Goal: Task Accomplishment & Management: Manage account settings

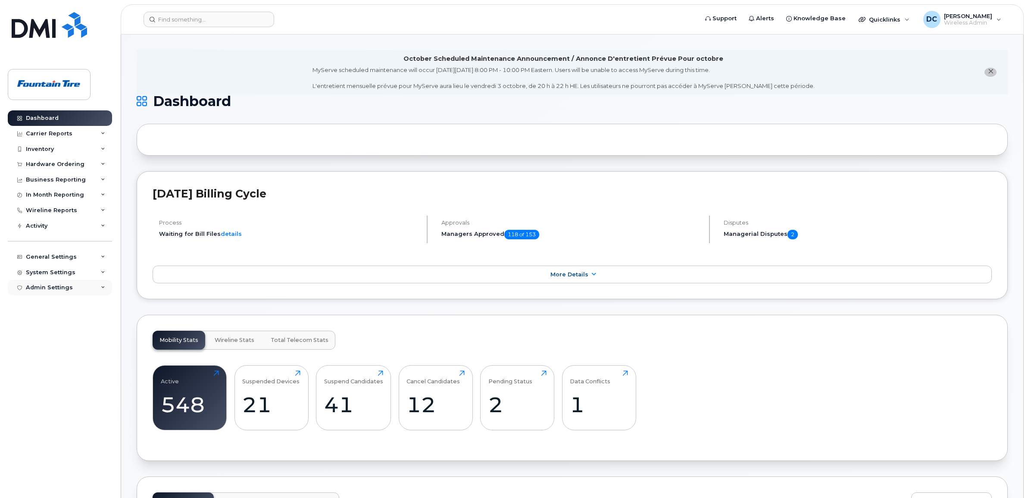
click at [80, 287] on div "Admin Settings" at bounding box center [60, 288] width 104 height 16
click at [81, 272] on div "System Settings" at bounding box center [60, 273] width 104 height 16
click at [79, 256] on div "General Settings" at bounding box center [60, 257] width 104 height 16
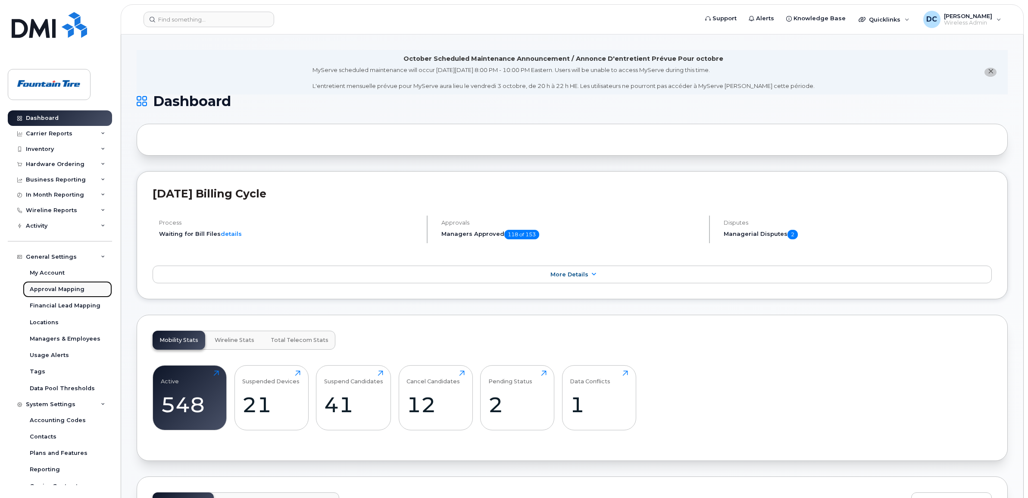
click at [63, 293] on div "Approval Mapping" at bounding box center [57, 289] width 55 height 8
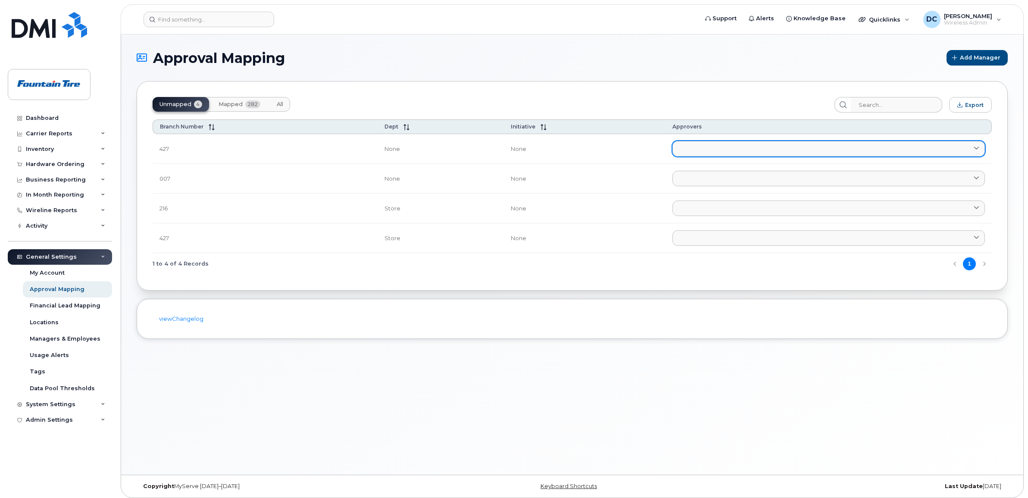
click at [704, 144] on link at bounding box center [828, 149] width 313 height 16
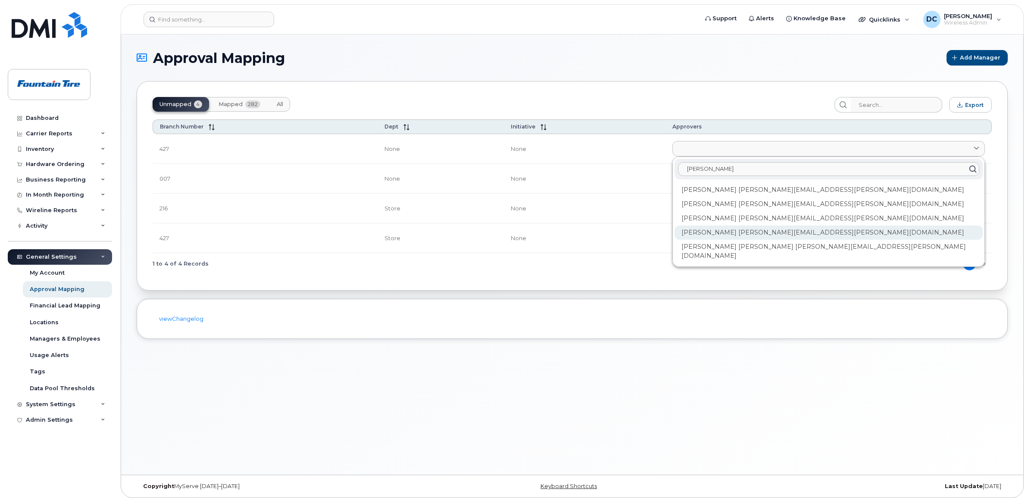
type input "[PERSON_NAME]"
click at [729, 233] on div "[PERSON_NAME] [PERSON_NAME][EMAIL_ADDRESS][PERSON_NAME][DOMAIN_NAME]" at bounding box center [829, 232] width 308 height 14
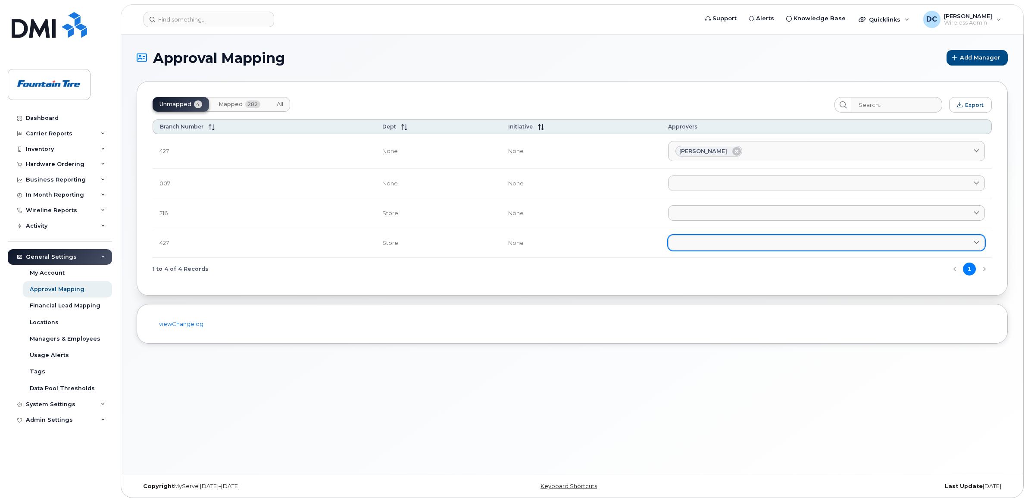
click at [727, 238] on link at bounding box center [826, 243] width 317 height 16
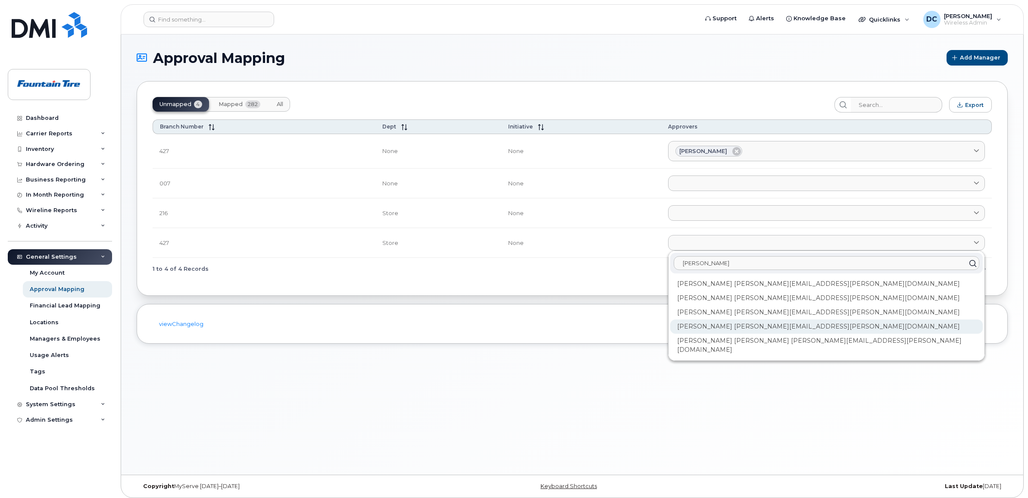
type input "[PERSON_NAME]"
click at [731, 330] on div "[PERSON_NAME] [PERSON_NAME][EMAIL_ADDRESS][PERSON_NAME][DOMAIN_NAME]" at bounding box center [826, 326] width 313 height 14
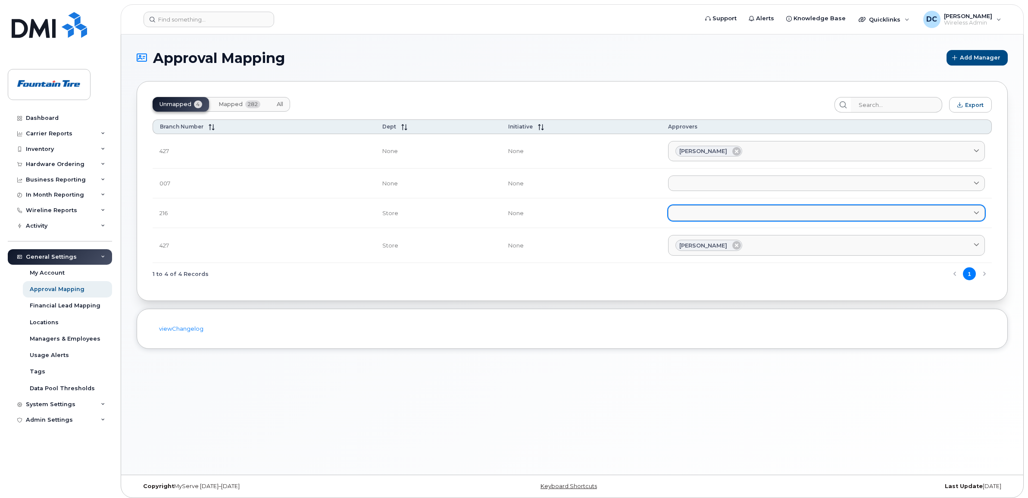
click at [706, 215] on link at bounding box center [826, 213] width 317 height 16
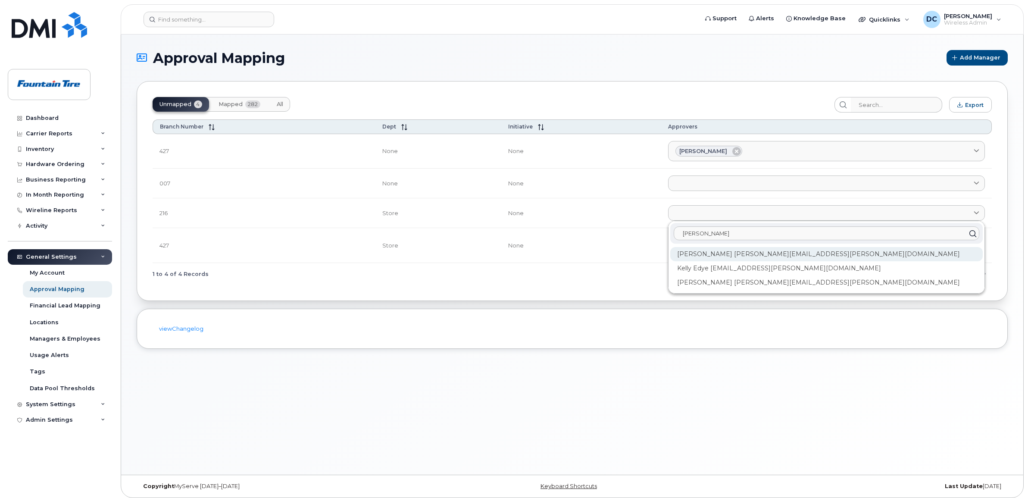
type input "[PERSON_NAME]"
click at [704, 253] on div "[PERSON_NAME] [PERSON_NAME][EMAIL_ADDRESS][PERSON_NAME][DOMAIN_NAME]" at bounding box center [826, 254] width 313 height 14
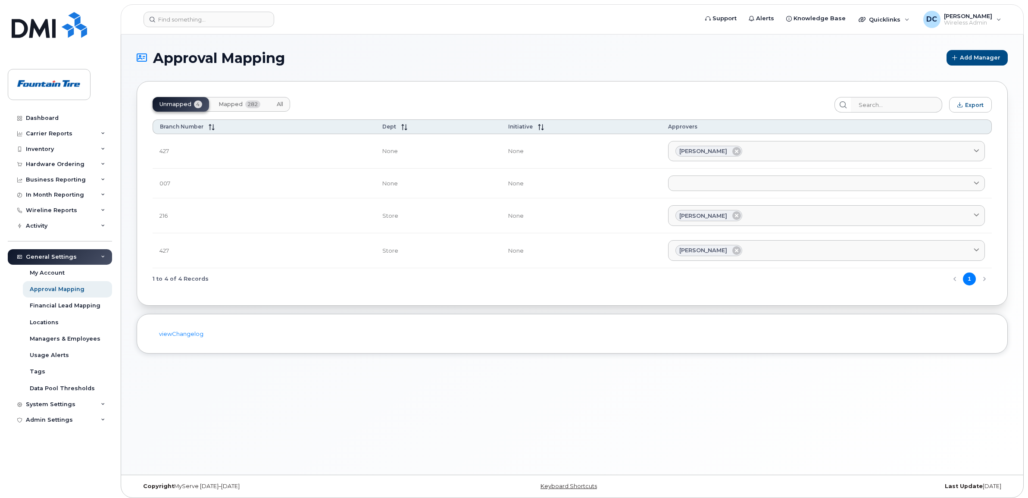
click at [235, 102] on span "Mapped" at bounding box center [231, 104] width 24 height 7
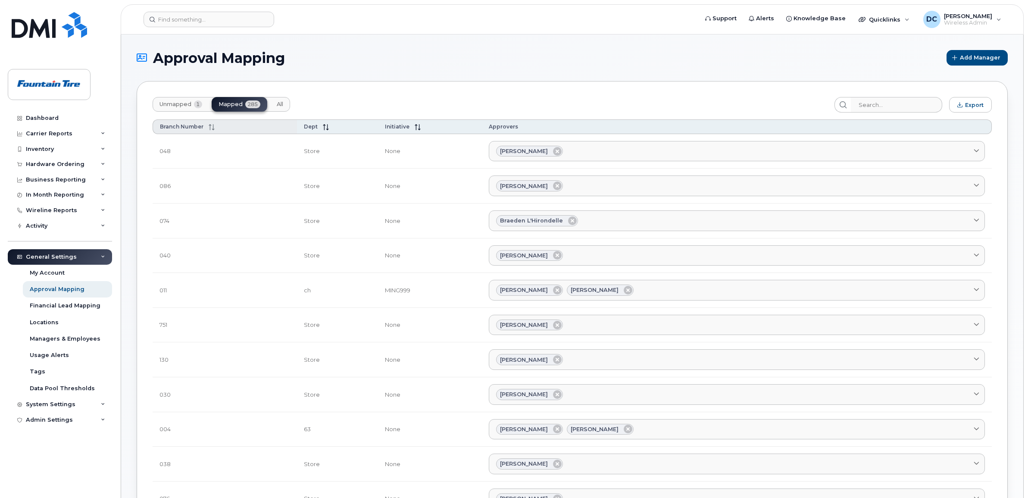
click at [173, 124] on span "Branch Number" at bounding box center [182, 126] width 44 height 6
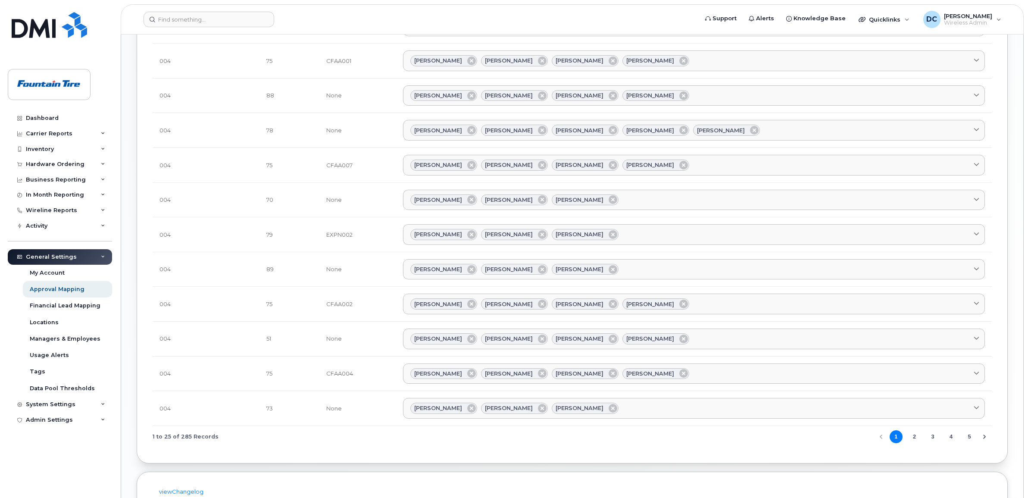
scroll to position [593, 0]
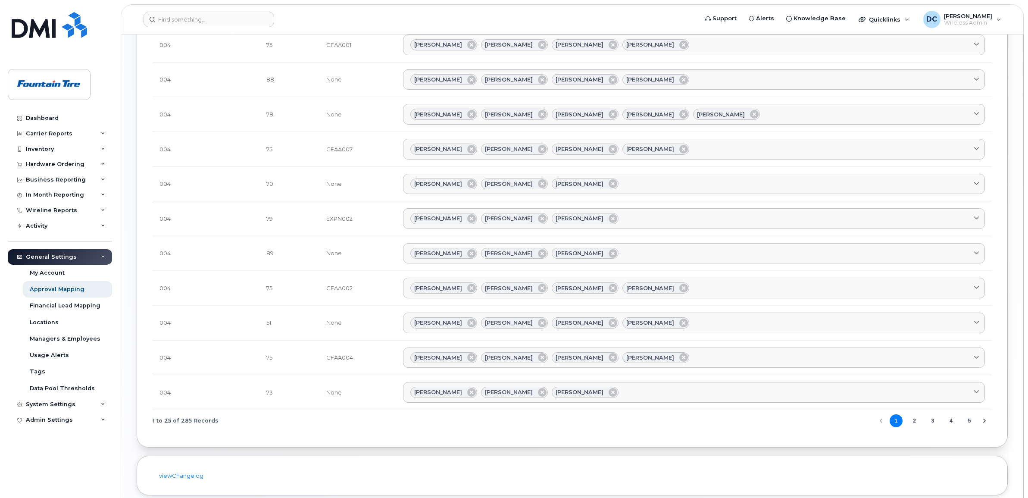
click at [935, 427] on button "3" at bounding box center [932, 420] width 13 height 13
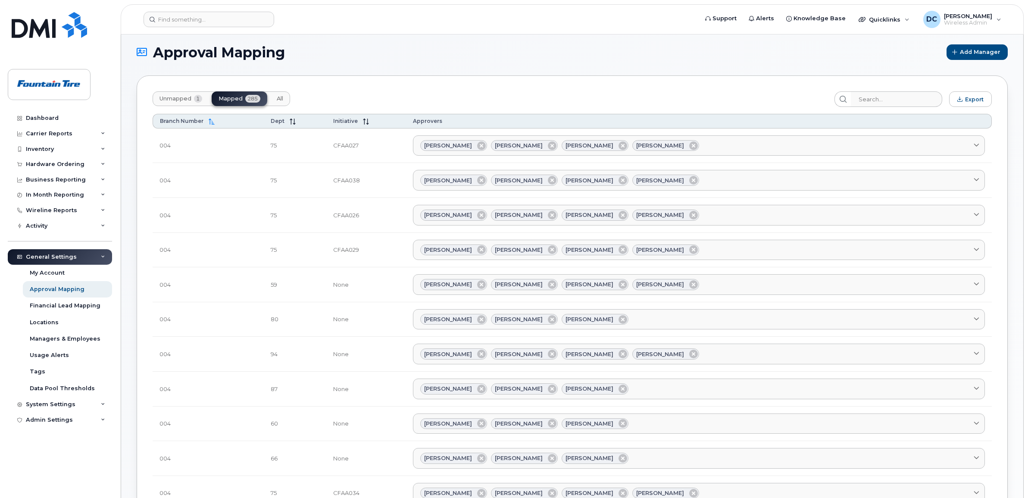
scroll to position [0, 0]
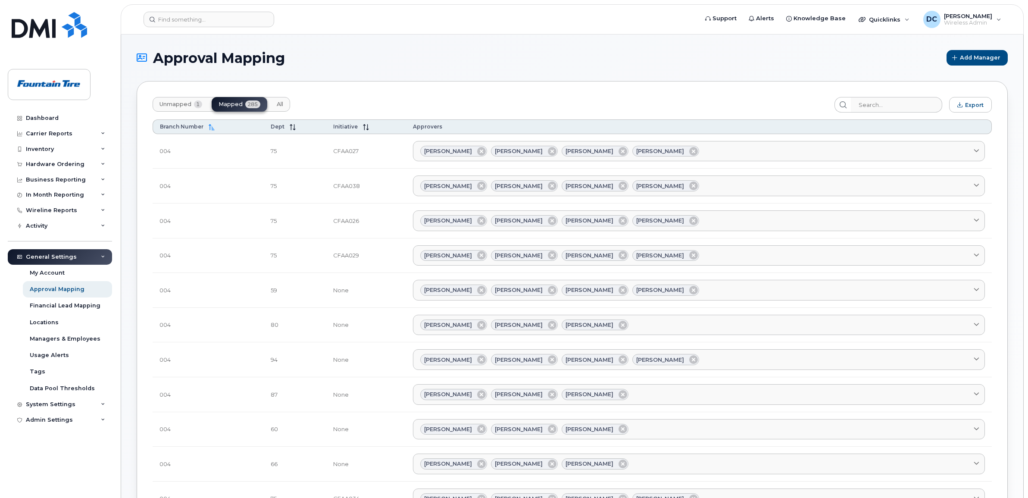
click at [179, 102] on span "Unmapped" at bounding box center [175, 104] width 32 height 7
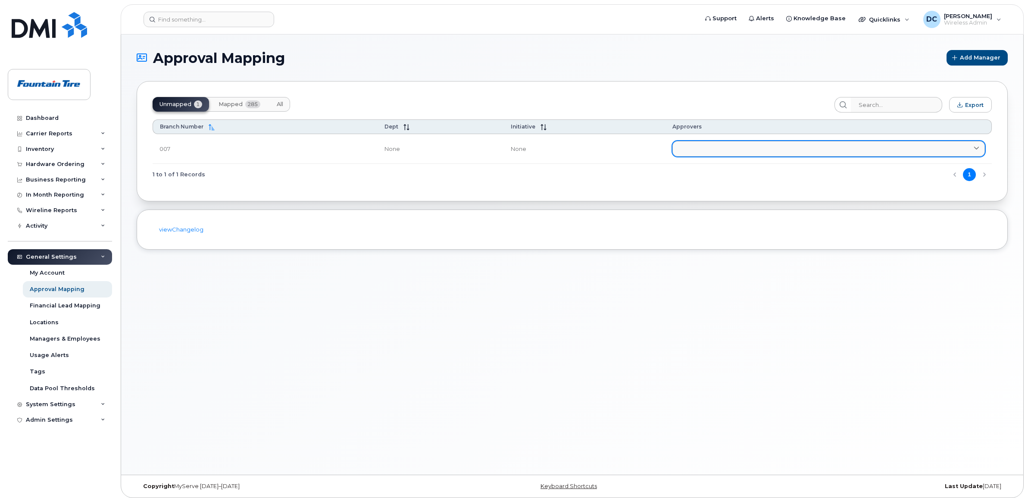
click at [715, 148] on link at bounding box center [828, 149] width 313 height 16
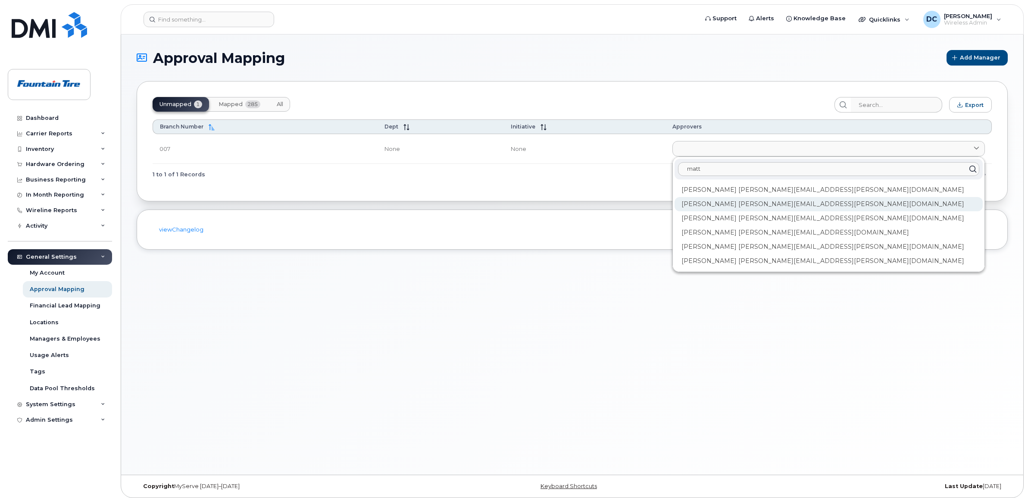
type input "matt"
click at [717, 203] on div "[PERSON_NAME] [PERSON_NAME][EMAIL_ADDRESS][PERSON_NAME][DOMAIN_NAME]" at bounding box center [829, 204] width 308 height 14
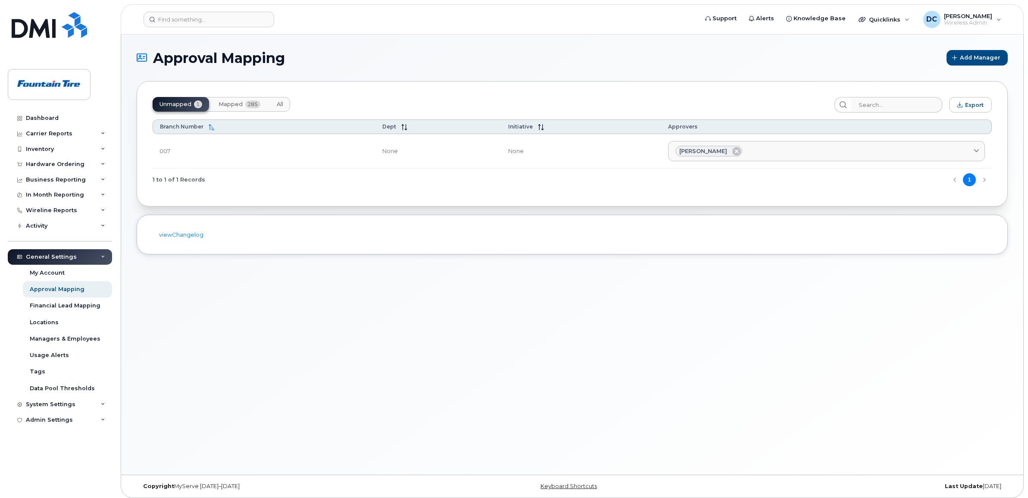
click at [240, 102] on span "Mapped" at bounding box center [231, 104] width 24 height 7
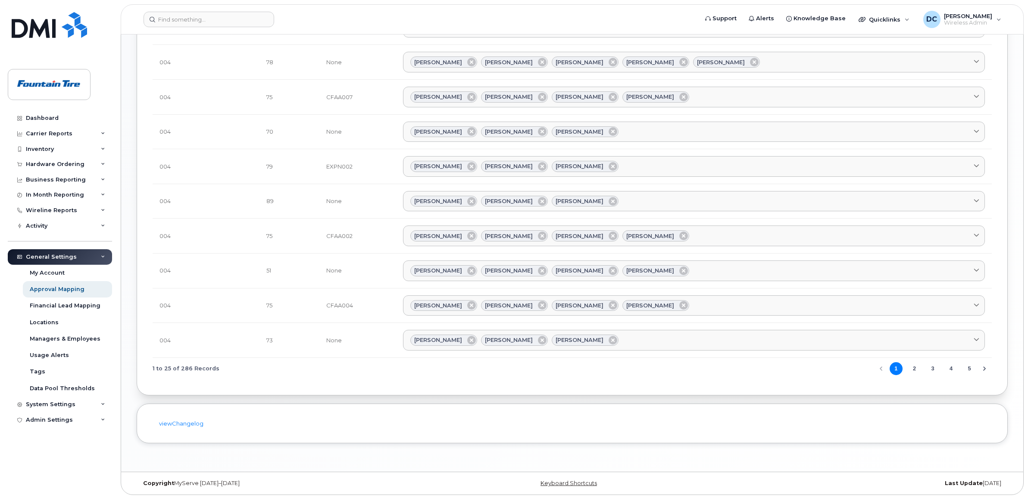
scroll to position [647, 0]
click at [952, 374] on button "4" at bounding box center [951, 367] width 13 height 13
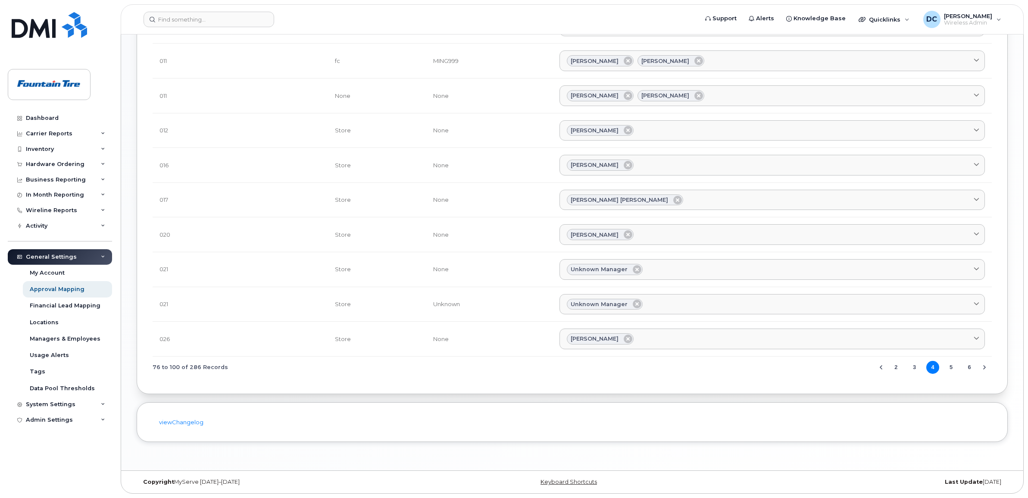
click at [982, 371] on icon "Next Page" at bounding box center [984, 367] width 7 height 7
click at [971, 374] on button "7" at bounding box center [969, 367] width 13 height 13
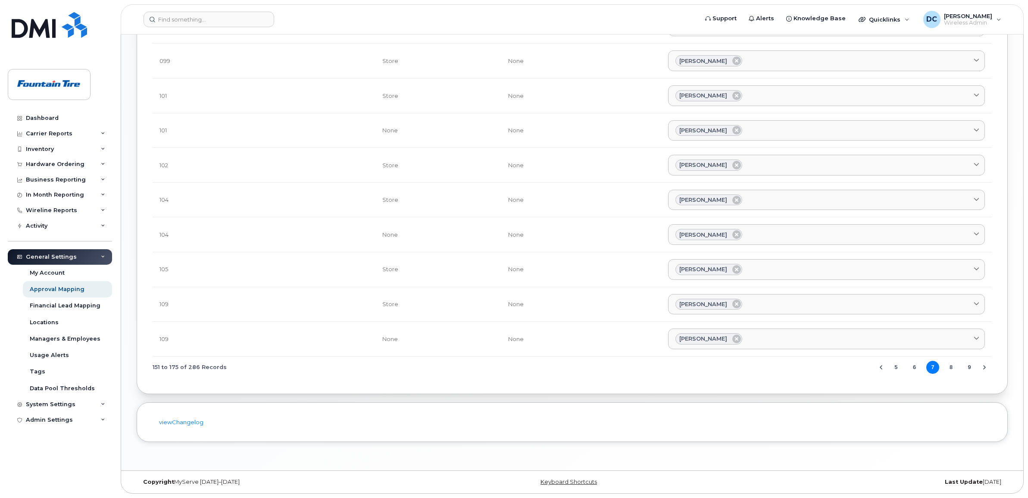
click at [971, 373] on button "9" at bounding box center [969, 367] width 13 height 13
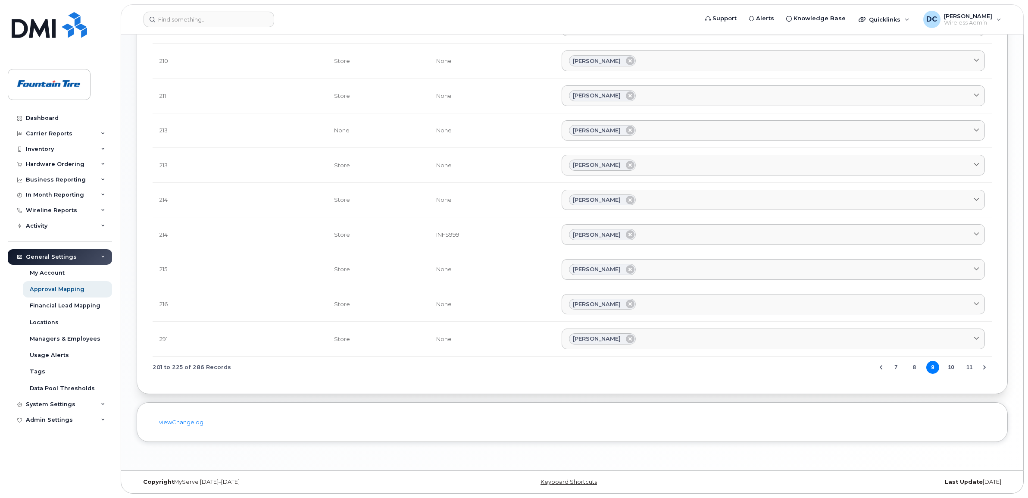
click at [971, 373] on button "11" at bounding box center [969, 367] width 13 height 13
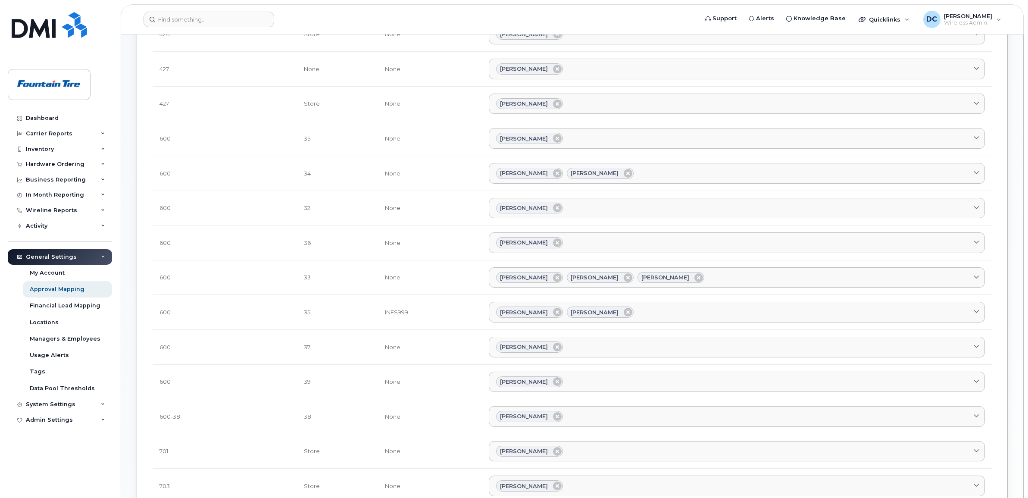
scroll to position [162, 0]
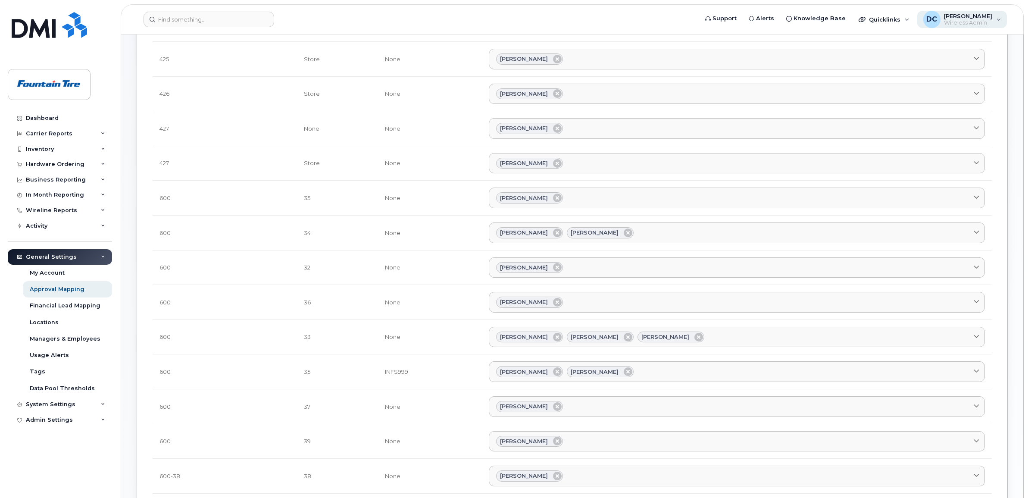
click at [969, 13] on span "[PERSON_NAME]" at bounding box center [968, 16] width 48 height 7
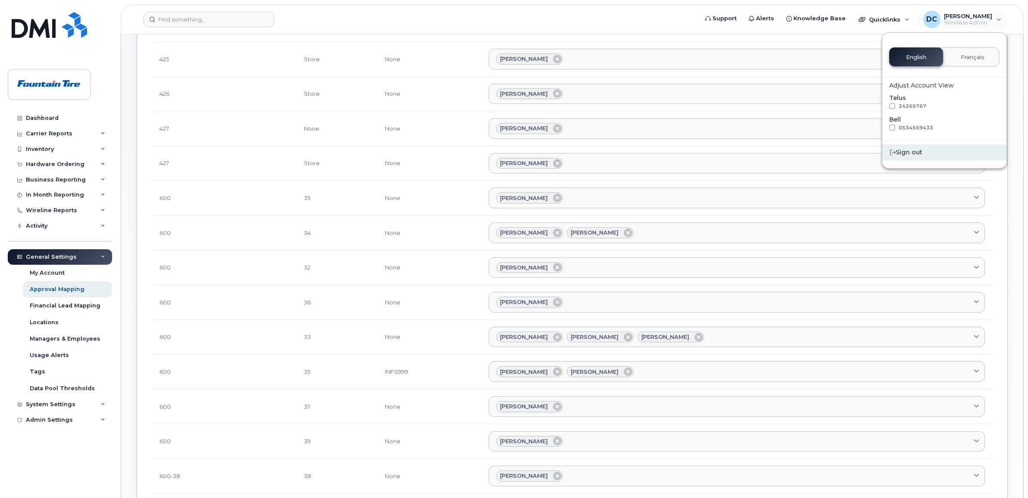
click at [916, 156] on div "Sign out" at bounding box center [944, 152] width 124 height 16
